Goal: Task Accomplishment & Management: Manage account settings

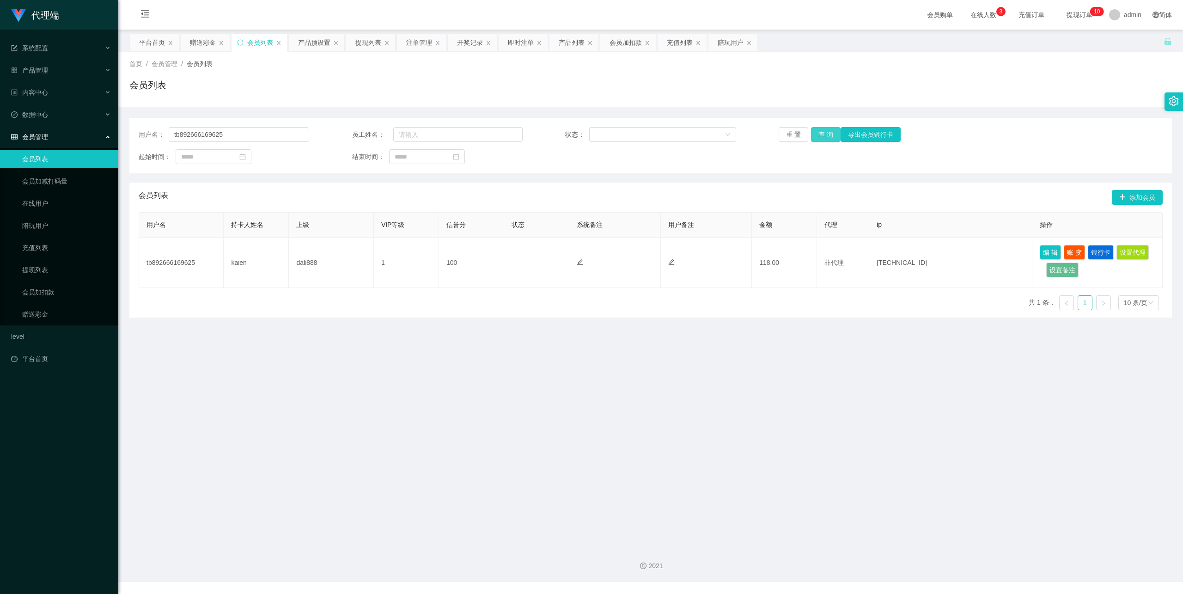
click at [824, 133] on button "查 询" at bounding box center [826, 134] width 30 height 15
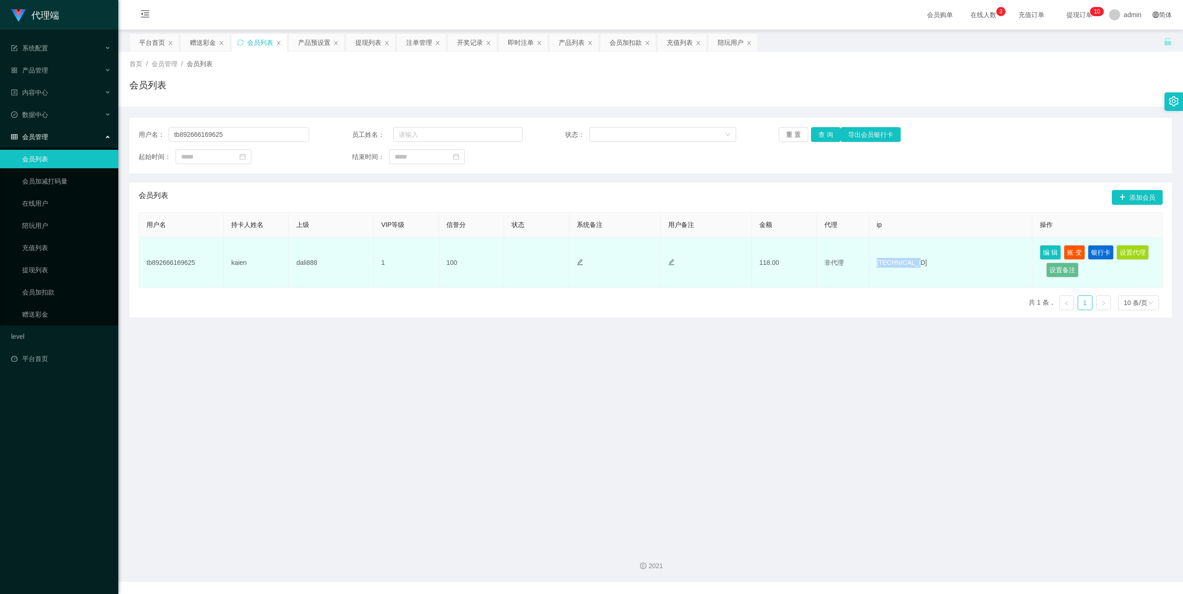
drag, startPoint x: 871, startPoint y: 259, endPoint x: 924, endPoint y: 263, distance: 53.2
click at [924, 263] on td "[TECHNICAL_ID]" at bounding box center [950, 262] width 163 height 50
copy td "[TECHNICAL_ID]"
click at [1042, 246] on button "编 辑" at bounding box center [1049, 252] width 21 height 15
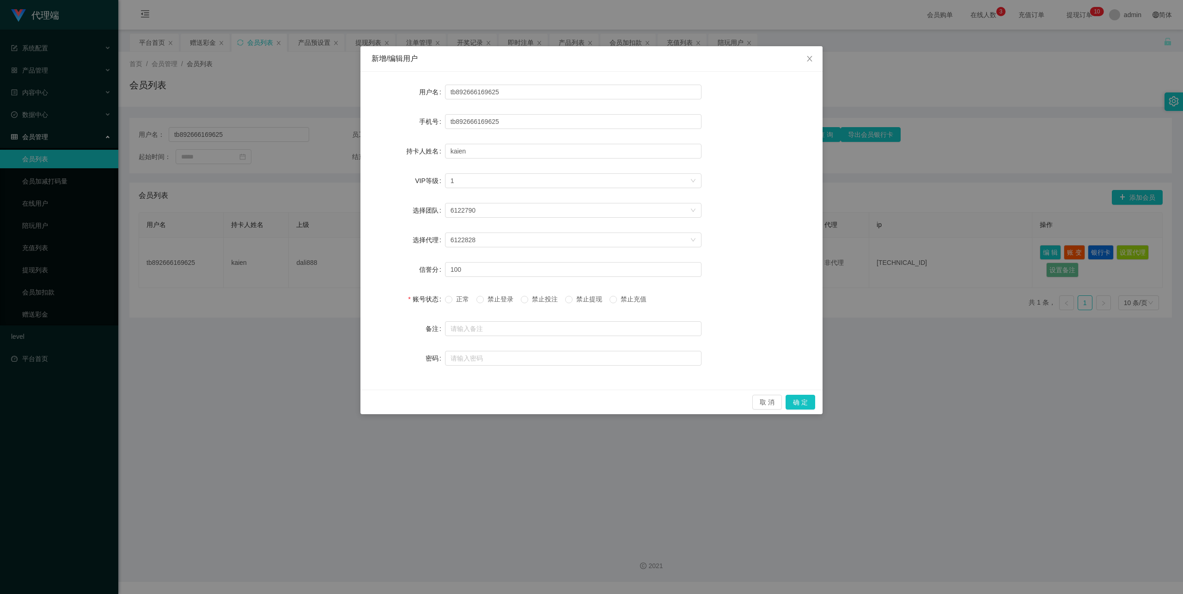
click at [467, 298] on span "正常" at bounding box center [462, 298] width 20 height 7
click at [801, 401] on button "确 定" at bounding box center [800, 401] width 30 height 15
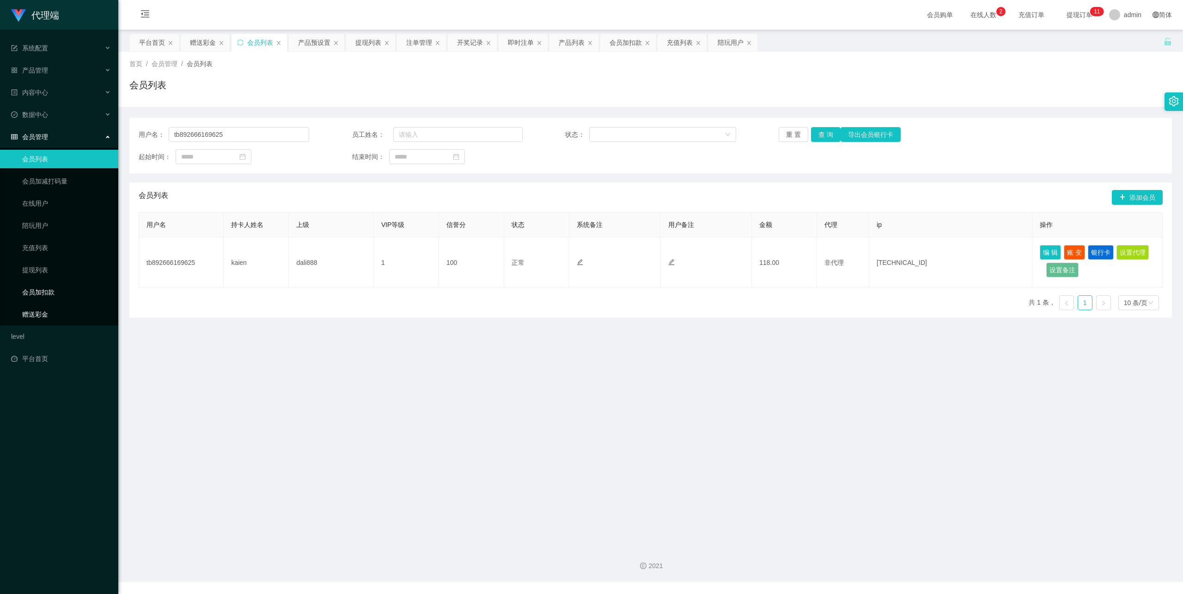
drag, startPoint x: 56, startPoint y: 309, endPoint x: 100, endPoint y: 291, distance: 47.9
click at [56, 309] on link "赠送彩金" at bounding box center [66, 314] width 89 height 18
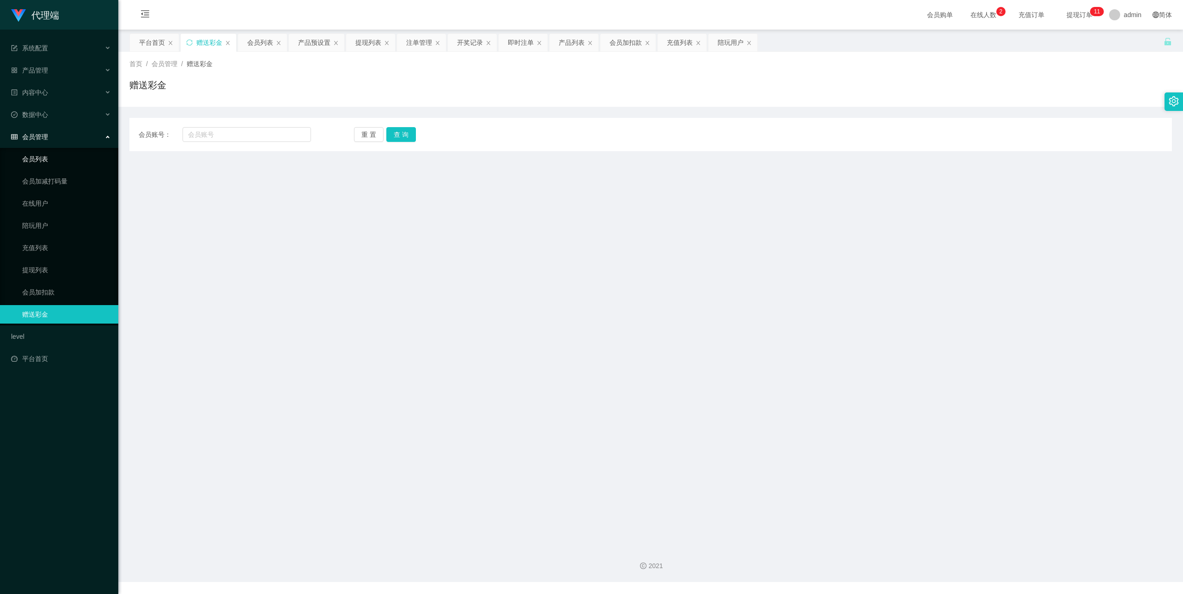
click at [49, 151] on link "会员列表" at bounding box center [66, 159] width 89 height 18
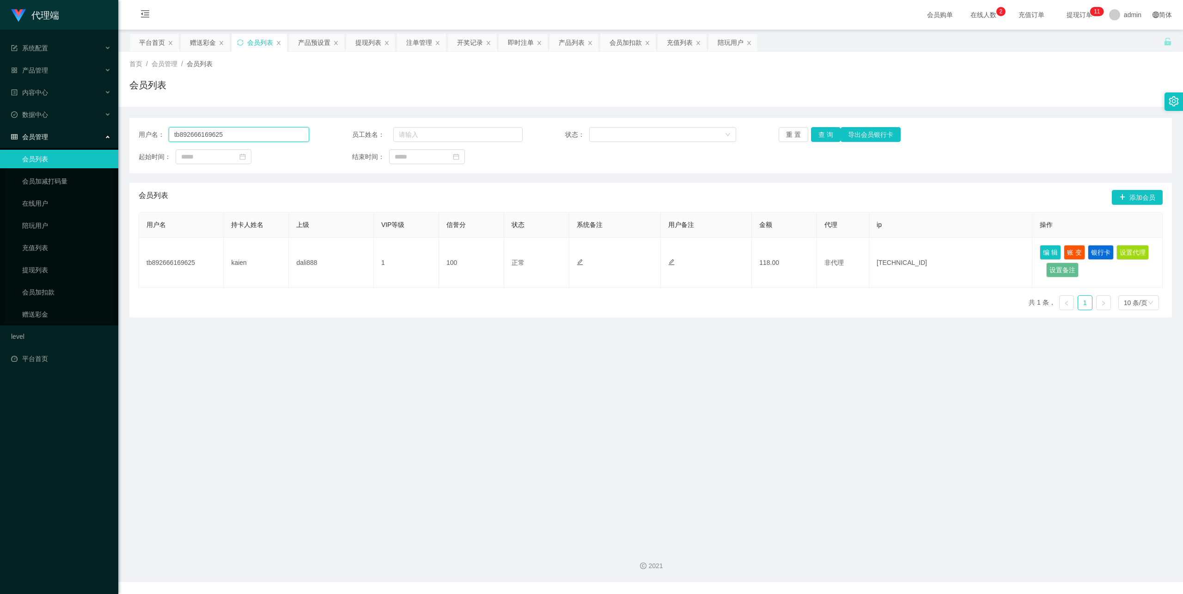
click at [220, 130] on input "tb892666169625" at bounding box center [239, 134] width 140 height 15
drag, startPoint x: 55, startPoint y: 300, endPoint x: 84, endPoint y: 282, distance: 34.6
click at [55, 305] on link "赠送彩金" at bounding box center [66, 314] width 89 height 18
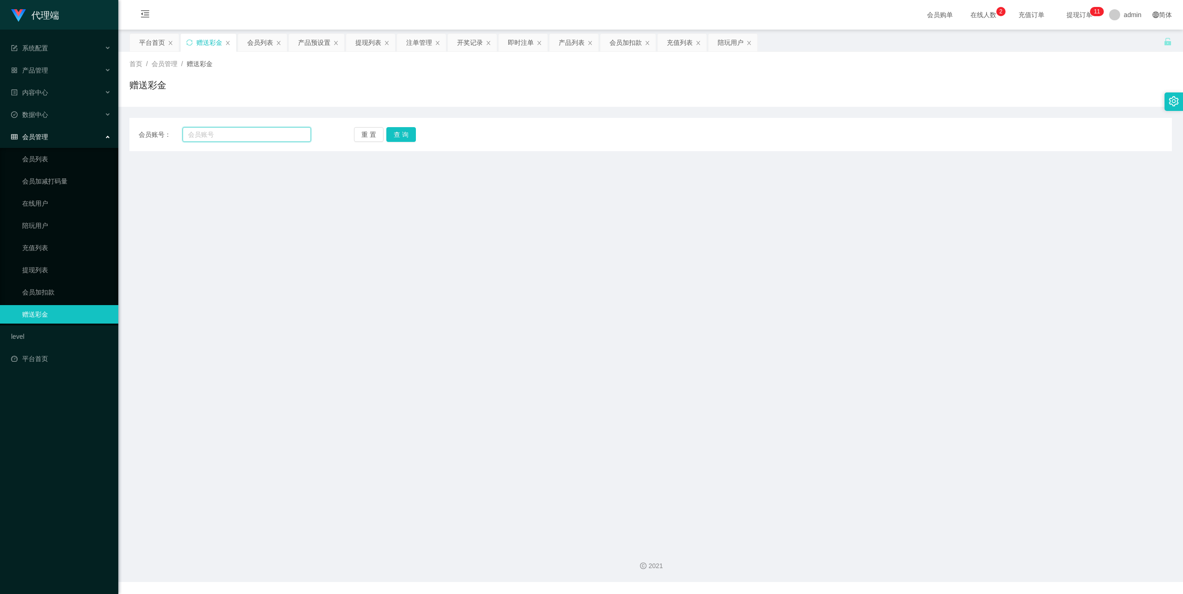
click at [209, 137] on input "text" at bounding box center [246, 134] width 128 height 15
paste input "tb892666169625"
type input "tb892666169625"
click at [403, 139] on button "查 询" at bounding box center [401, 134] width 30 height 15
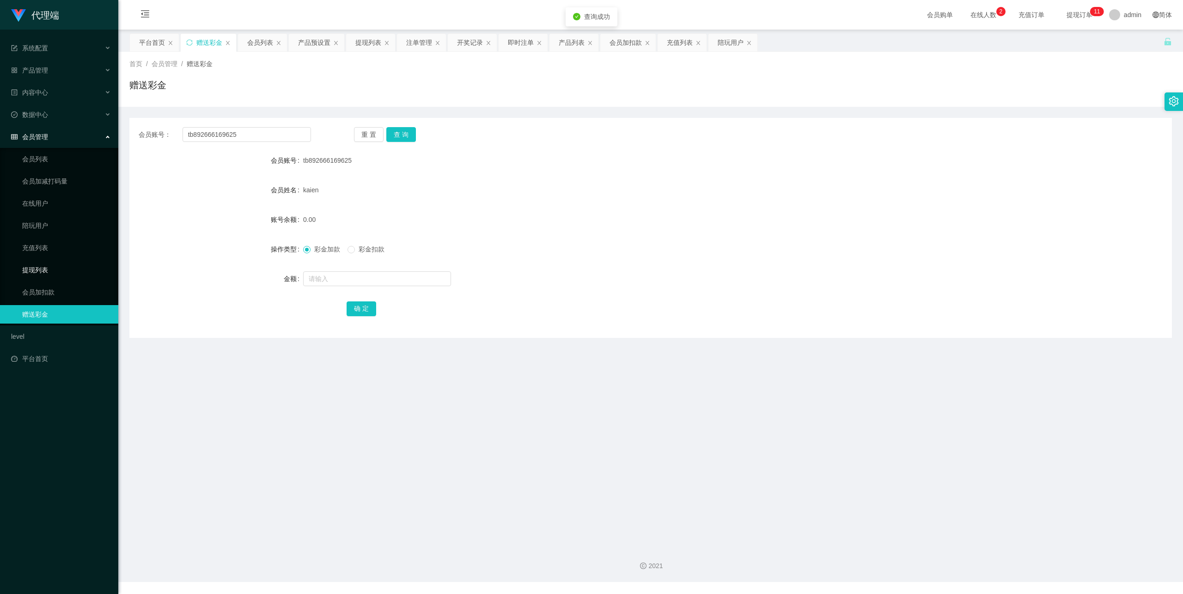
click at [52, 261] on link "提现列表" at bounding box center [66, 270] width 89 height 18
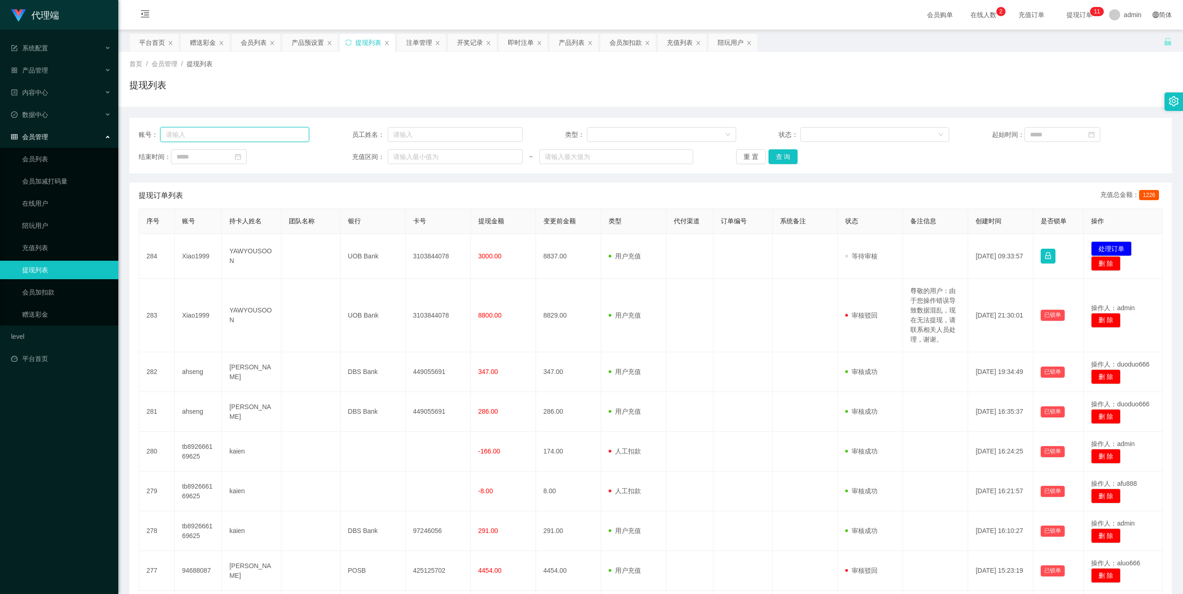
drag, startPoint x: 222, startPoint y: 130, endPoint x: 252, endPoint y: 127, distance: 30.3
click at [222, 131] on input "text" at bounding box center [234, 134] width 149 height 15
type input "v"
paste input "tb892666169625"
type input "tb892666169625"
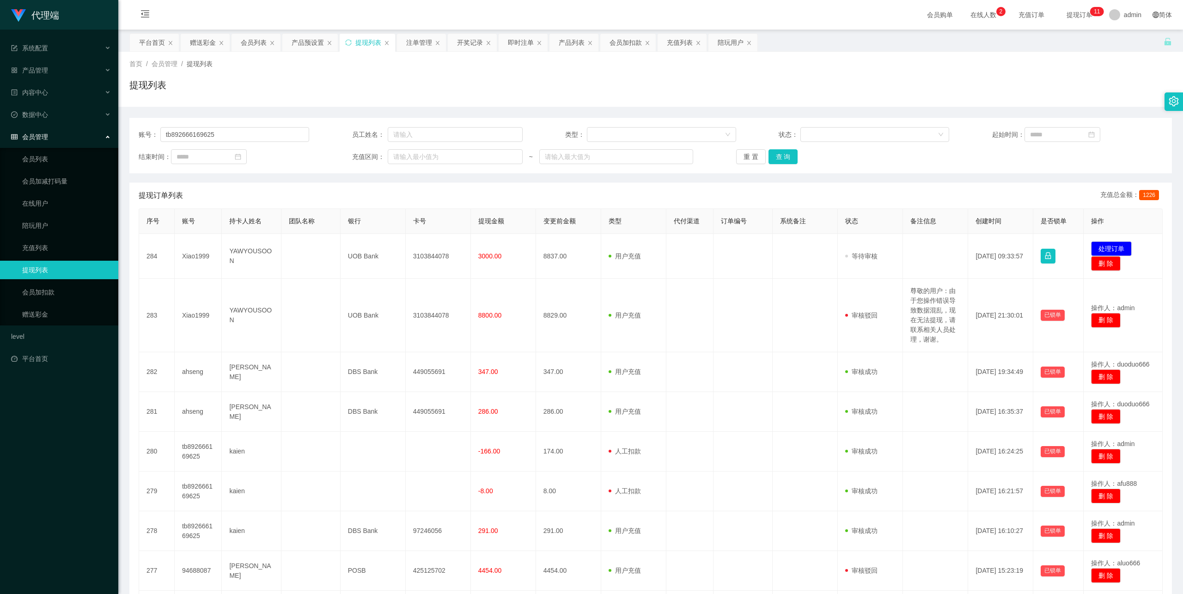
click at [785, 164] on div "账号： tb892666169625 员工姓名： 类型： 状态： 起始时间： 结束时间： 充值区间： ~ 重 置 查 询" at bounding box center [650, 145] width 1042 height 55
click at [784, 157] on button "查 询" at bounding box center [783, 156] width 30 height 15
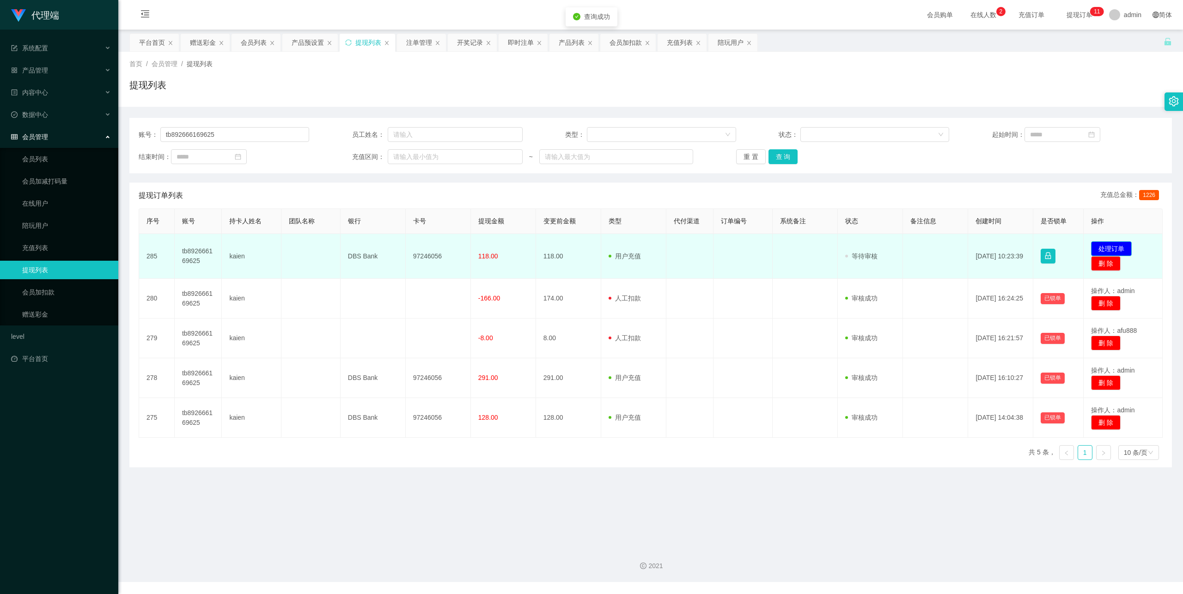
drag, startPoint x: 1085, startPoint y: 250, endPoint x: 1090, endPoint y: 250, distance: 5.5
click at [1091, 250] on button "处理订单" at bounding box center [1111, 248] width 41 height 15
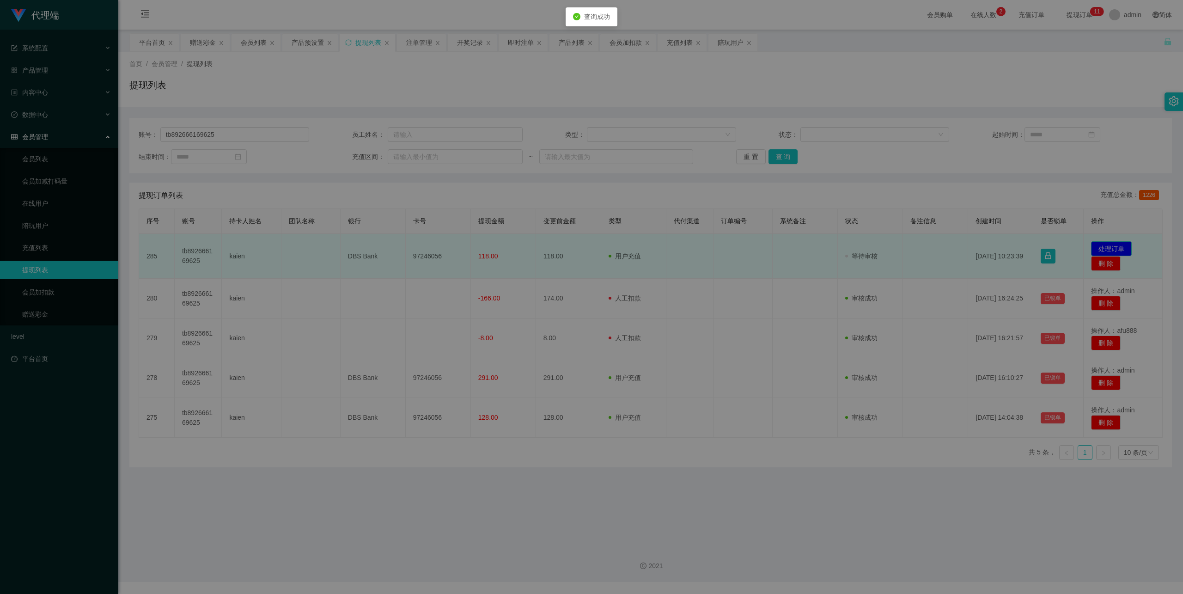
click at [1098, 250] on div "修改订单状态 操作类型 审核通过 审核拒绝 拒绝备注 取 消 确 定" at bounding box center [591, 297] width 1183 height 594
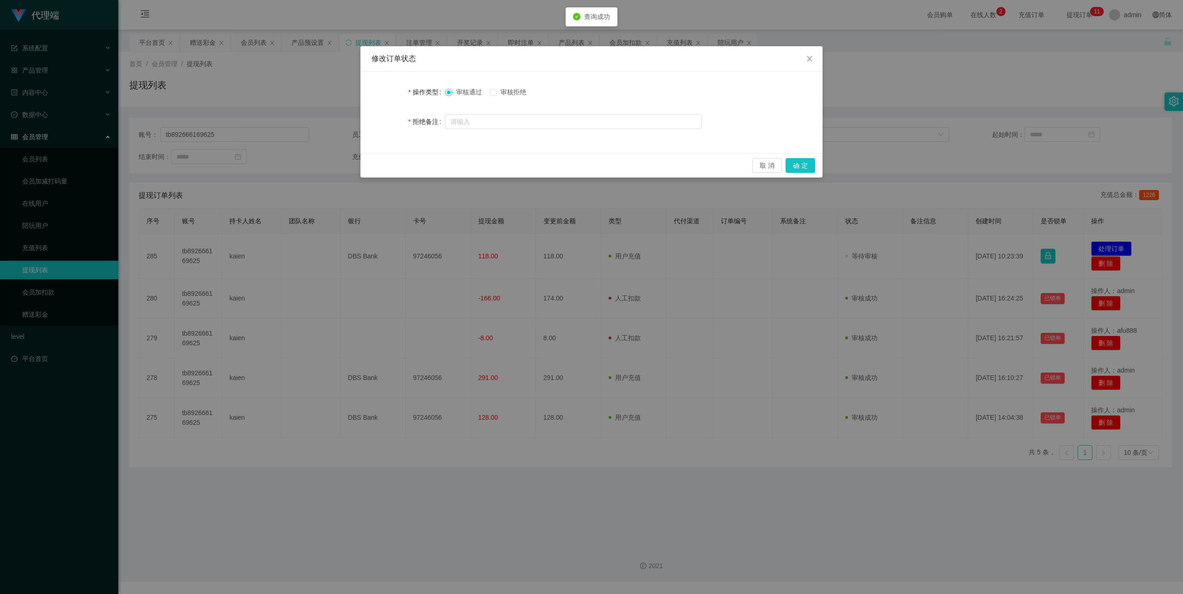
click at [509, 91] on span "审核拒绝" at bounding box center [513, 91] width 33 height 7
click at [523, 121] on input "text" at bounding box center [573, 121] width 256 height 15
type input "尊敬的vip，由于你的竞抢任务还未完成，请联系相关人员完成，完成后再次发起提现！"
click at [804, 162] on button "确 定" at bounding box center [800, 165] width 30 height 15
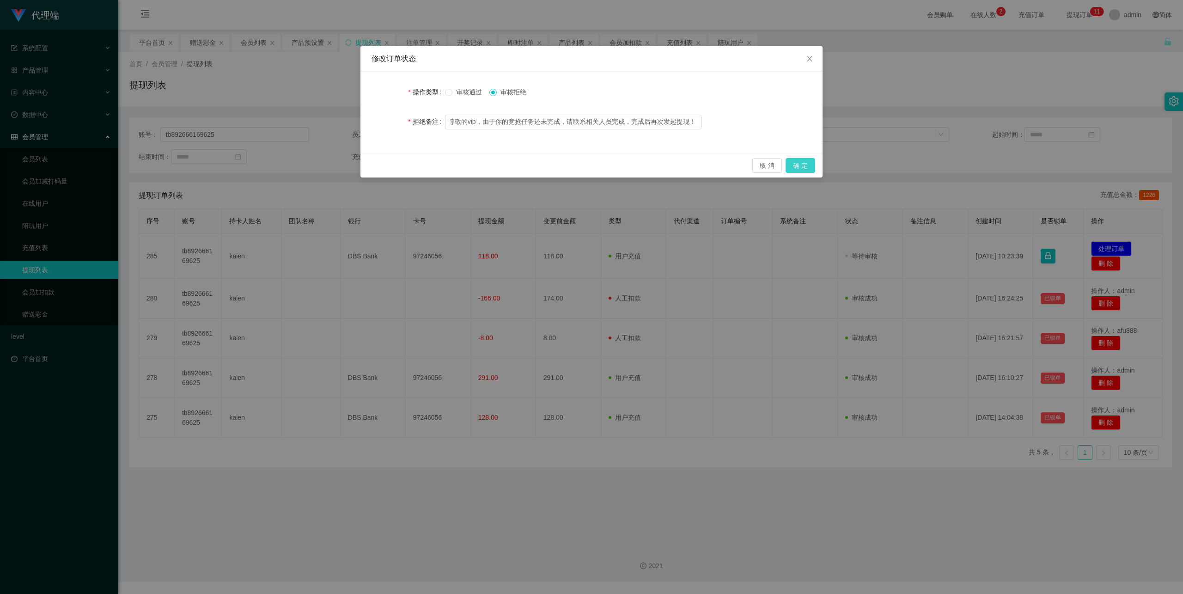
scroll to position [0, 0]
